Goal: Task Accomplishment & Management: Complete application form

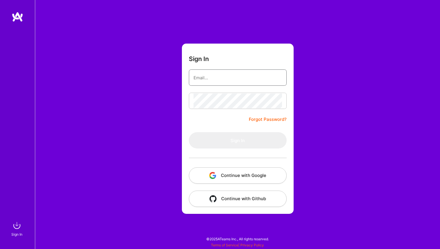
type input "archits1996@gmail.com"
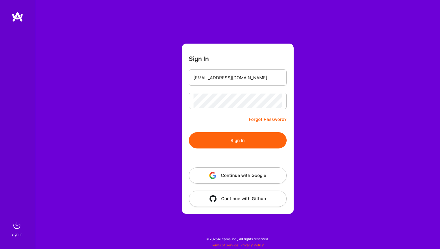
click at [219, 123] on form "Sign In archits1996@gmail.com Forgot Password? Sign In Continue with Google Con…" at bounding box center [238, 129] width 112 height 170
click at [223, 135] on button "Sign In" at bounding box center [238, 140] width 98 height 16
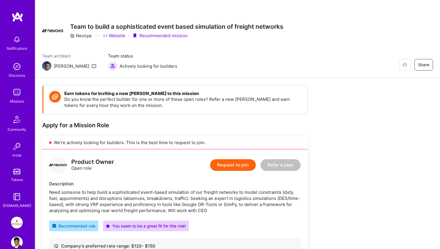
click at [16, 100] on div "Missions" at bounding box center [17, 101] width 14 height 6
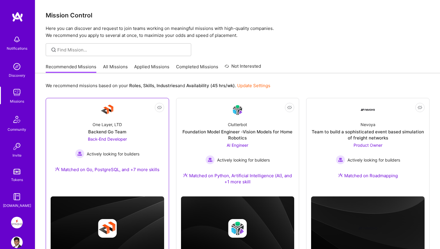
click at [144, 131] on div "One Layer, LTD Backend Go Team Back-End Developer Actively looking for builders…" at bounding box center [107, 148] width 113 height 63
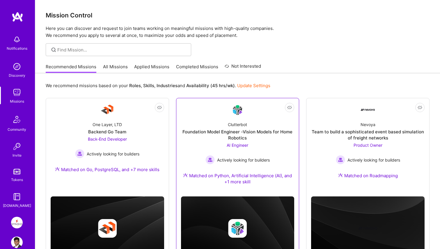
click at [213, 131] on div "Foundation Model Engineer -Vision Models for Home Robotics" at bounding box center [237, 135] width 113 height 12
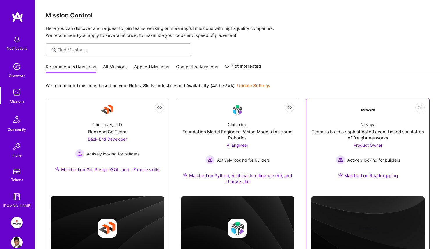
click at [344, 123] on div "Nevoya Team to build a sophisticated event based simulation of freight networks…" at bounding box center [367, 151] width 113 height 69
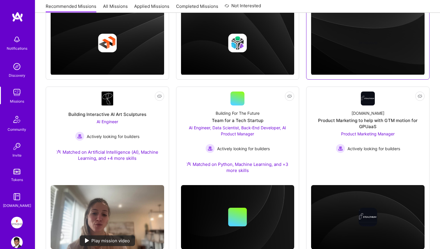
scroll to position [204, 0]
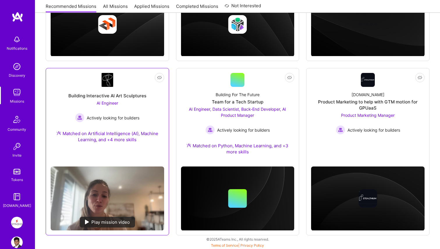
click at [145, 143] on div "Building Interactive AI Art Sculptures AI Engineer Actively looking for builder…" at bounding box center [107, 118] width 113 height 63
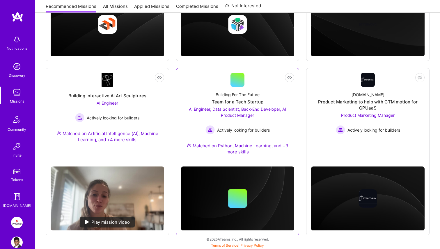
click at [233, 116] on span "AI Engineer, Data Scientist, Back-End Developer, AI Product Manager" at bounding box center [237, 112] width 97 height 11
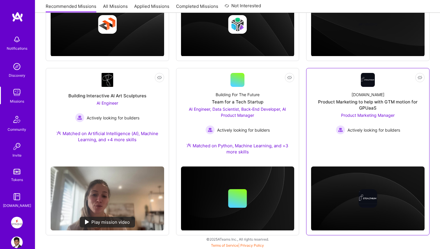
click at [325, 114] on div "stealthium.io Product Marketing to help with GTM motion for GPUaaS Product Mark…" at bounding box center [367, 111] width 113 height 48
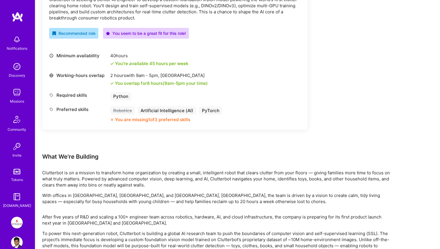
scroll to position [150, 0]
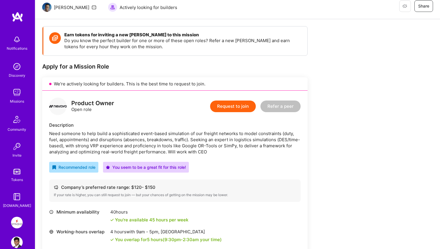
scroll to position [56, 0]
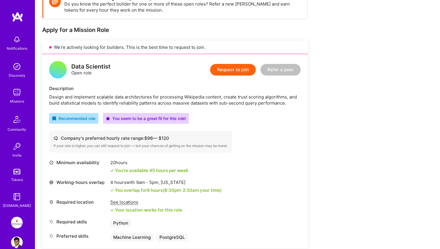
scroll to position [253, 0]
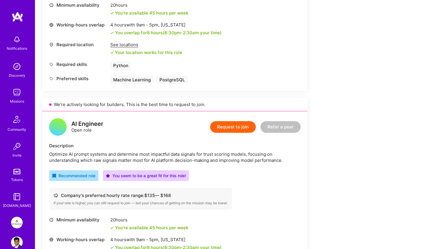
click at [228, 127] on button "Request to join" at bounding box center [233, 127] width 46 height 12
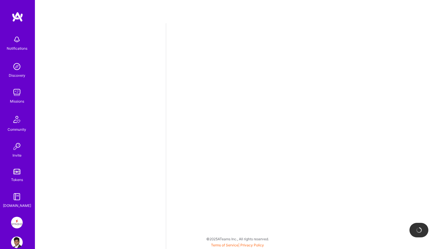
select select "IN"
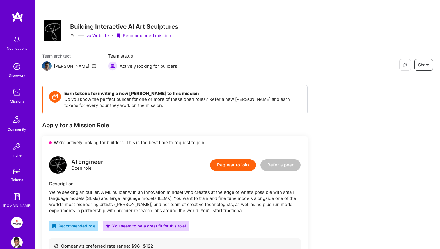
click at [228, 168] on button "Request to join" at bounding box center [233, 165] width 46 height 12
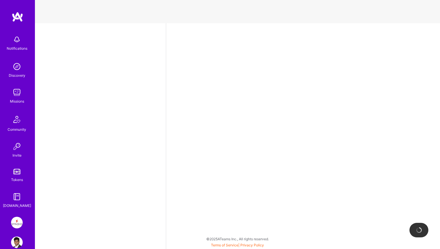
select select "IN"
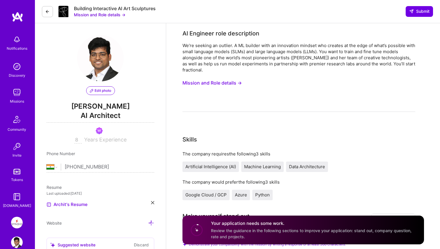
select select "IN"
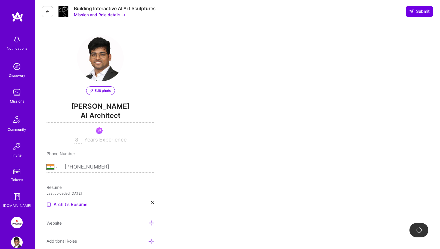
click at [14, 221] on img at bounding box center [17, 223] width 12 height 12
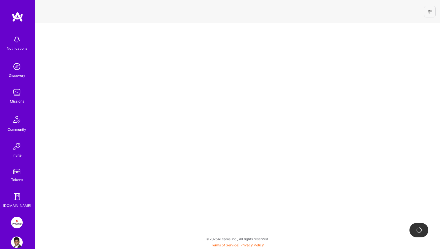
select select "IN"
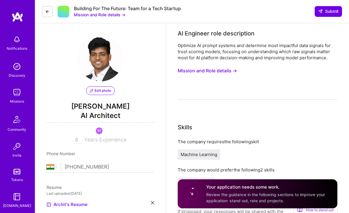
select select "IN"
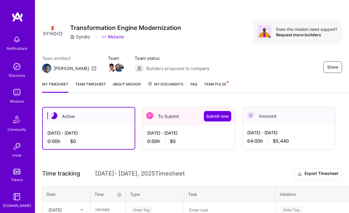
click at [100, 85] on link "Team timesheet" at bounding box center [90, 87] width 31 height 12
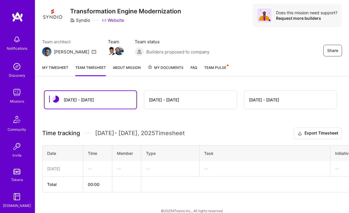
scroll to position [24, 0]
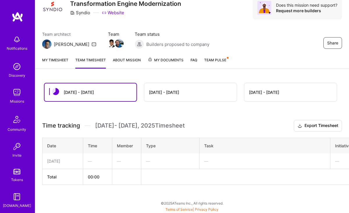
click at [175, 101] on div "Sep 1 - Sep 15" at bounding box center [190, 92] width 92 height 18
click at [175, 93] on div "Sep 1 - Sep 15" at bounding box center [164, 92] width 30 height 6
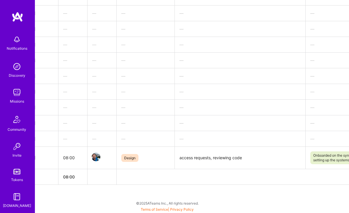
scroll to position [251, 0]
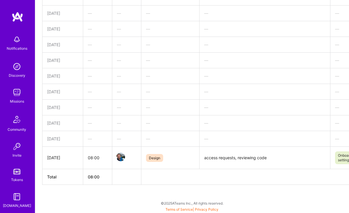
click at [122, 134] on td "—" at bounding box center [126, 139] width 29 height 16
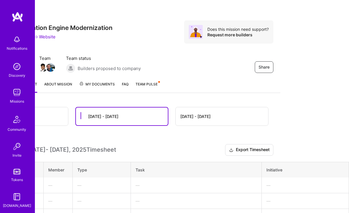
scroll to position [0, 0]
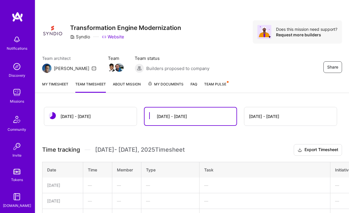
click at [61, 88] on link "My timesheet" at bounding box center [55, 87] width 26 height 12
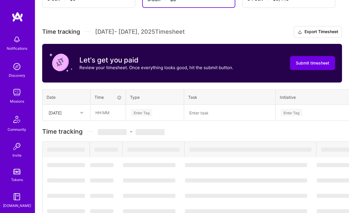
scroll to position [101, 0]
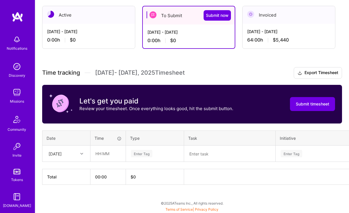
click at [79, 152] on div at bounding box center [82, 154] width 9 height 8
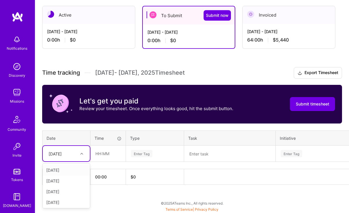
click at [80, 155] on div at bounding box center [82, 154] width 9 height 8
click at [117, 155] on input "text" at bounding box center [108, 153] width 35 height 15
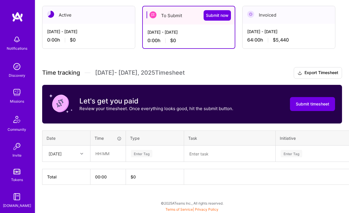
click at [139, 156] on div "Enter Tag" at bounding box center [142, 153] width 22 height 9
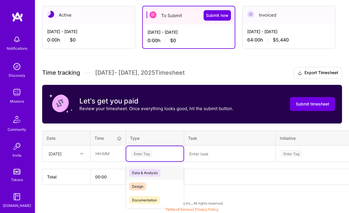
click at [141, 170] on span "Data & Analysis" at bounding box center [144, 173] width 31 height 8
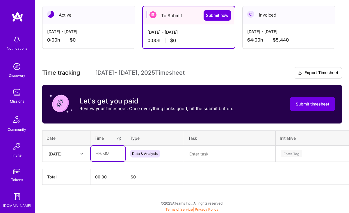
click at [114, 155] on input "text" at bounding box center [108, 153] width 35 height 15
type input "08:00"
click at [121, 166] on div "Time tracking Sep 1 - Sep 15 , 2025 Timesheet Export Timesheet Let's get you pa…" at bounding box center [192, 126] width 300 height 118
click at [202, 159] on textarea at bounding box center [230, 153] width 90 height 15
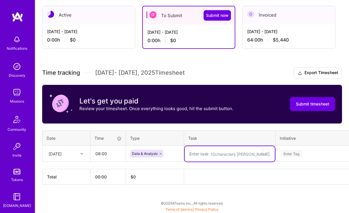
click at [160, 152] on icon at bounding box center [160, 153] width 3 height 3
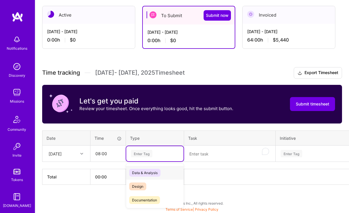
scroll to position [0, 0]
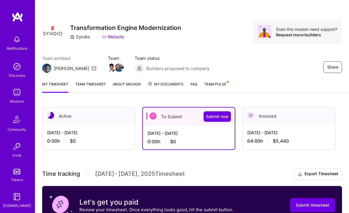
click at [120, 84] on link "About Mission" at bounding box center [127, 87] width 28 height 12
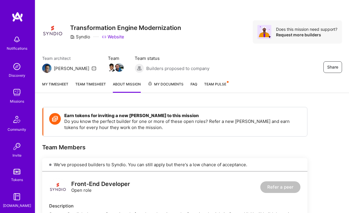
click at [91, 86] on link "Team timesheet" at bounding box center [90, 87] width 31 height 12
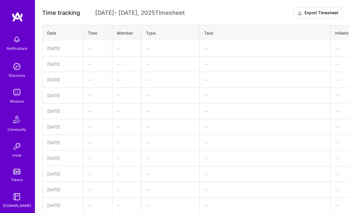
scroll to position [167, 0]
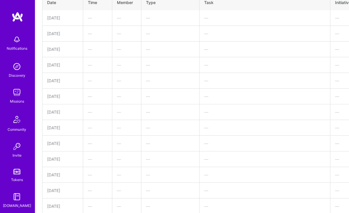
click at [69, 129] on div "Mon, Sep 8" at bounding box center [62, 128] width 31 height 6
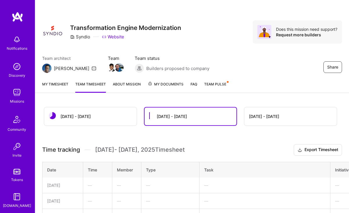
click at [263, 126] on div "Aug 16 - Aug 31" at bounding box center [290, 116] width 93 height 19
click at [263, 121] on div "Aug 16 - Aug 31" at bounding box center [290, 116] width 92 height 18
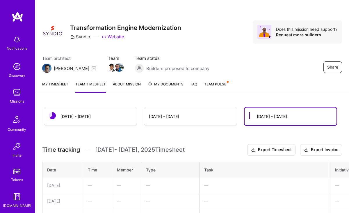
click at [162, 122] on div "Sep 1 - Sep 15" at bounding box center [190, 116] width 92 height 18
click at [110, 115] on div "Sep 16 - Sep 30" at bounding box center [90, 116] width 92 height 18
click at [172, 118] on div "Sep 1 - Sep 15" at bounding box center [164, 116] width 30 height 6
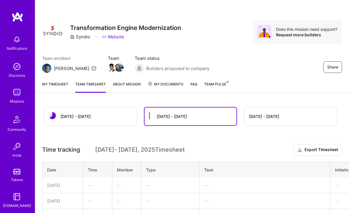
click at [100, 118] on div "Sep 16 - Sep 30" at bounding box center [90, 116] width 92 height 18
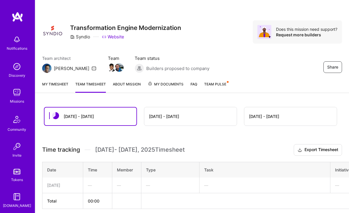
click at [214, 85] on span "Team Pulse" at bounding box center [215, 84] width 22 height 4
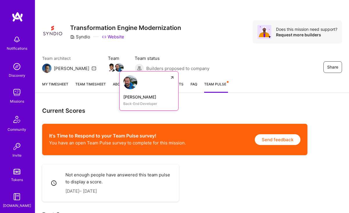
click at [115, 67] on img at bounding box center [119, 67] width 9 height 9
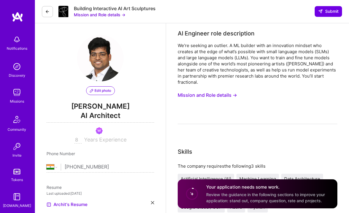
select select "IN"
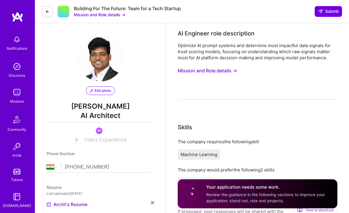
select select "IN"
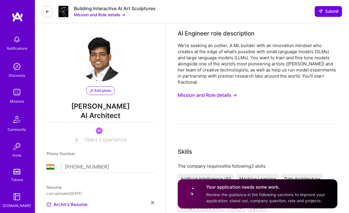
select select "IN"
